Goal: Task Accomplishment & Management: Manage account settings

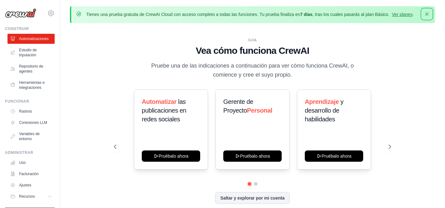
click at [428, 12] on icon "button" at bounding box center [426, 13] width 3 height 3
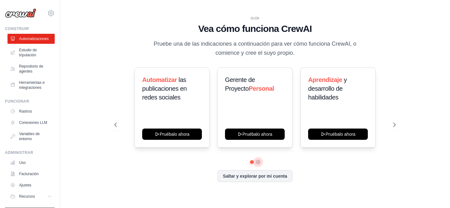
click at [258, 162] on button at bounding box center [258, 161] width 5 height 5
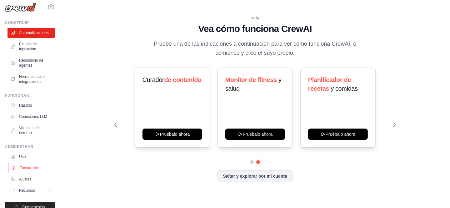
scroll to position [15, 0]
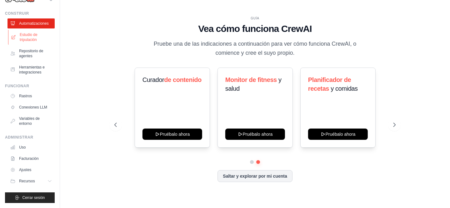
click at [22, 37] on font "Estudio de tripulación" at bounding box center [36, 37] width 33 height 10
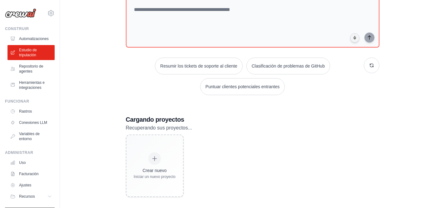
scroll to position [69, 0]
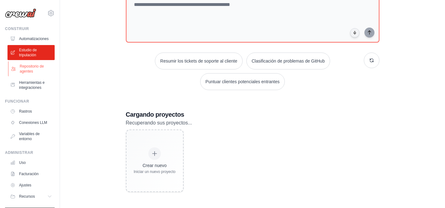
click at [30, 69] on font "Repositorio de agentes" at bounding box center [32, 68] width 24 height 9
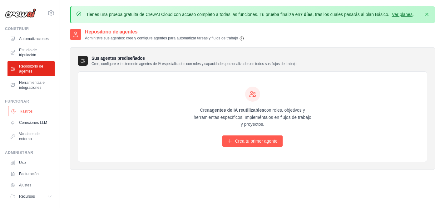
click at [20, 107] on link "Rastros" at bounding box center [31, 111] width 47 height 10
click at [22, 109] on font "Rastros" at bounding box center [26, 111] width 13 height 4
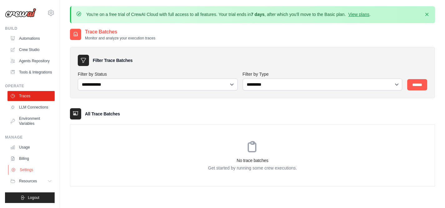
scroll to position [15, 0]
click at [21, 148] on link "Usage" at bounding box center [31, 147] width 47 height 10
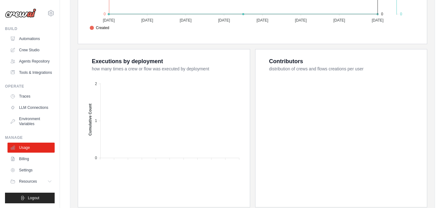
scroll to position [267, 0]
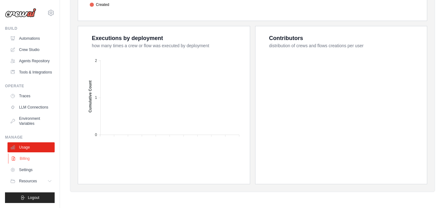
click at [21, 163] on link "Billing" at bounding box center [31, 158] width 47 height 10
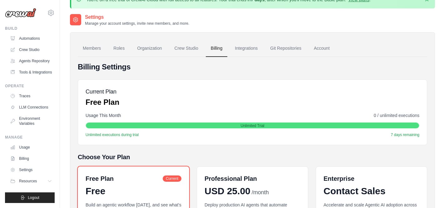
scroll to position [21, 0]
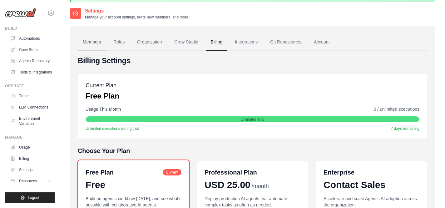
click at [85, 44] on link "Members" at bounding box center [92, 42] width 28 height 17
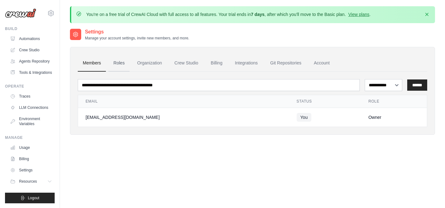
click at [120, 62] on link "Roles" at bounding box center [118, 63] width 21 height 17
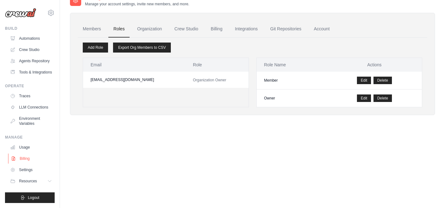
scroll to position [15, 0]
